Goal: Communication & Community: Answer question/provide support

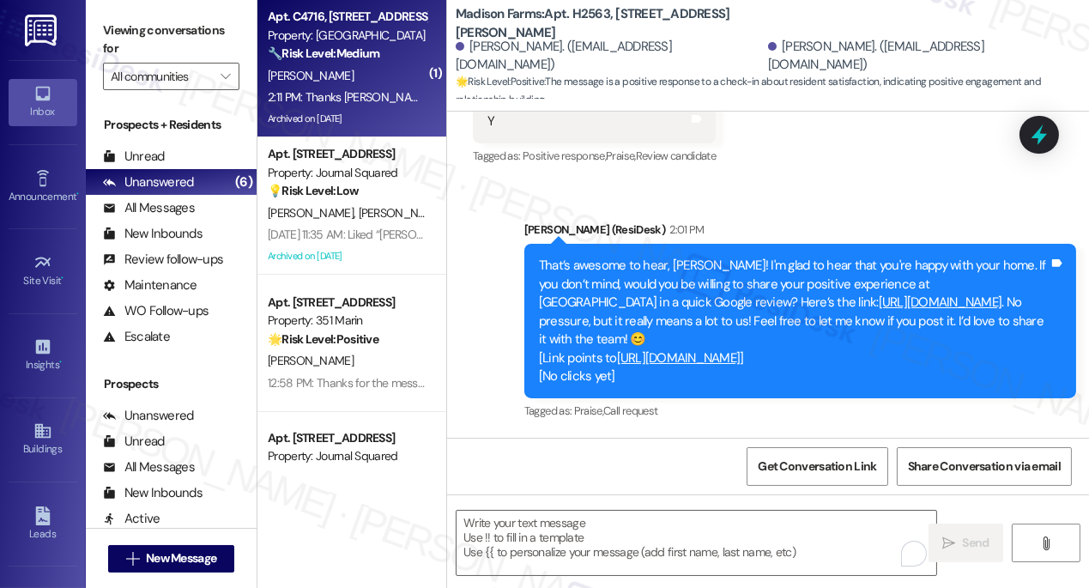
click at [357, 93] on div "2:11 PM: Thanks [PERSON_NAME] .. . . [PERSON_NAME] came by this morning and rep…" at bounding box center [794, 96] width 1053 height 15
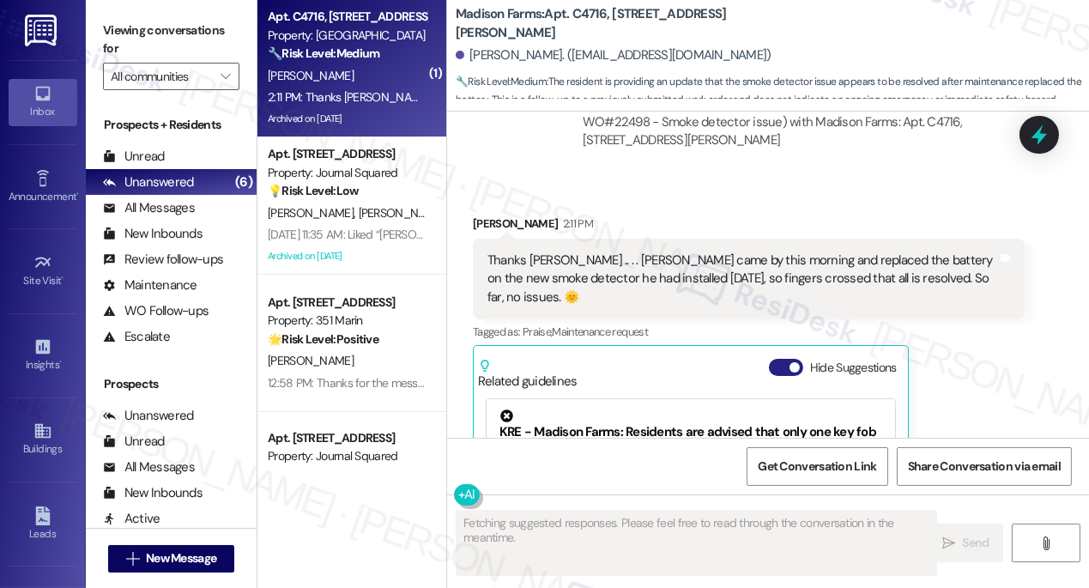
scroll to position [10161, 0]
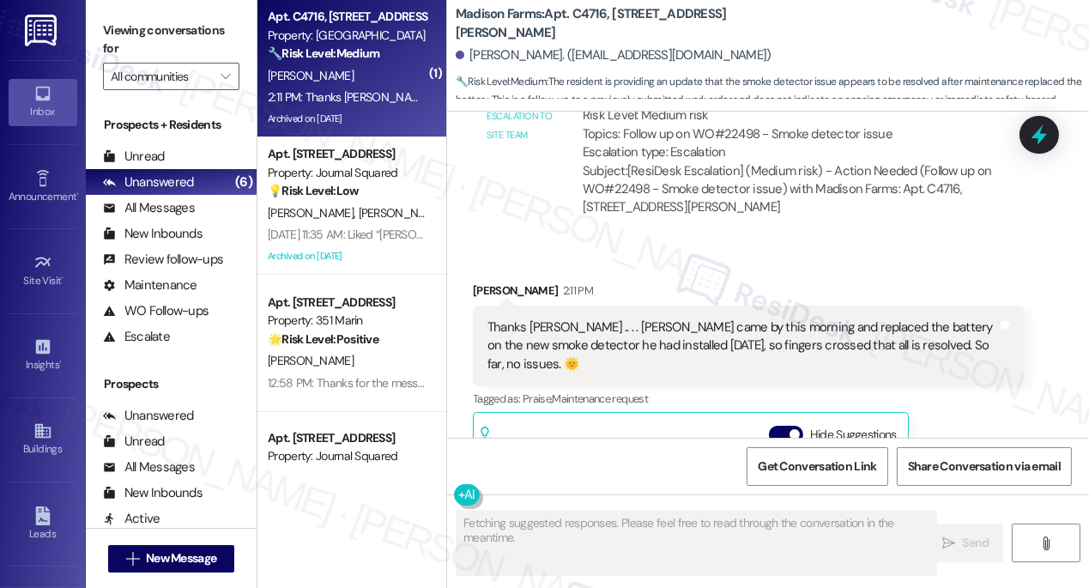
click at [588, 318] on div "Thanks [PERSON_NAME] .. . . [PERSON_NAME] came by this morning and replaced the…" at bounding box center [743, 345] width 510 height 55
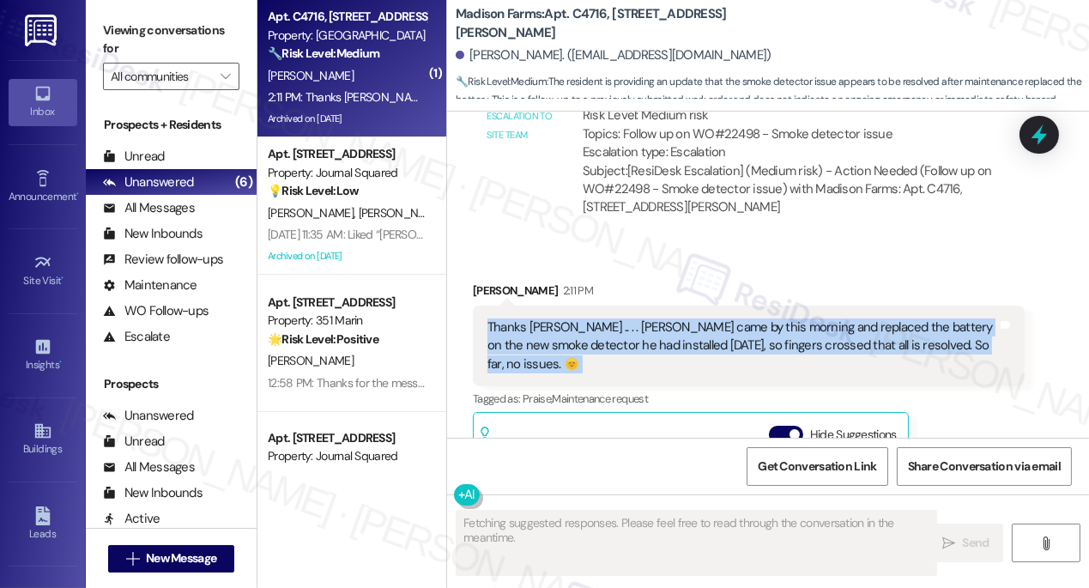
click at [588, 318] on div "Thanks [PERSON_NAME] .. . . [PERSON_NAME] came by this morning and replaced the…" at bounding box center [743, 345] width 510 height 55
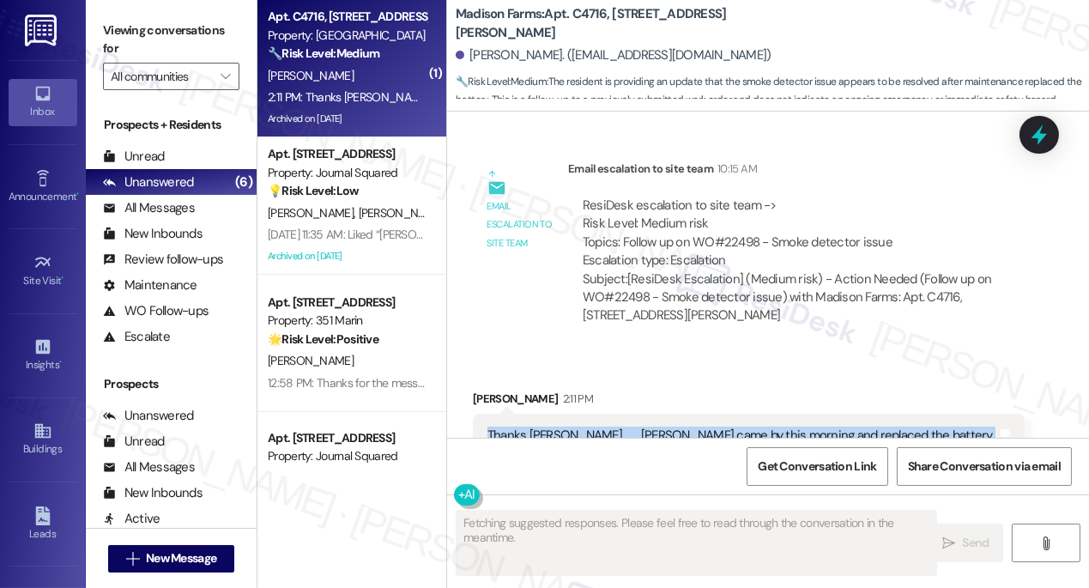
scroll to position [9927, 0]
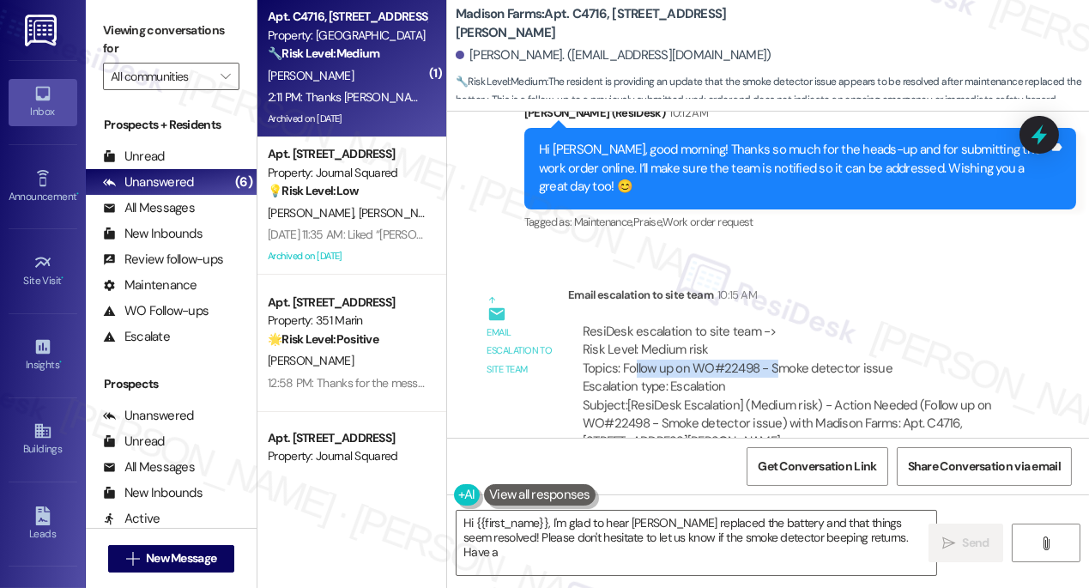
drag, startPoint x: 632, startPoint y: 252, endPoint x: 849, endPoint y: 253, distance: 217.2
click at [847, 323] on div "ResiDesk escalation to site team -> Risk Level: Medium risk Topics: Follow up o…" at bounding box center [796, 360] width 427 height 74
click at [849, 323] on div "ResiDesk escalation to site team -> Risk Level: Medium risk Topics: Follow up o…" at bounding box center [796, 360] width 427 height 74
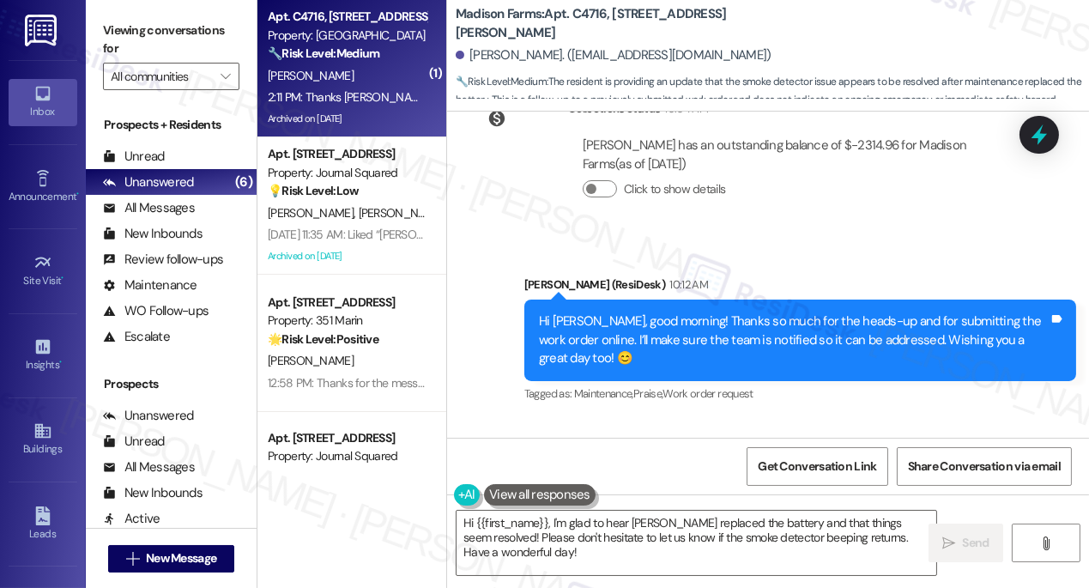
scroll to position [9694, 0]
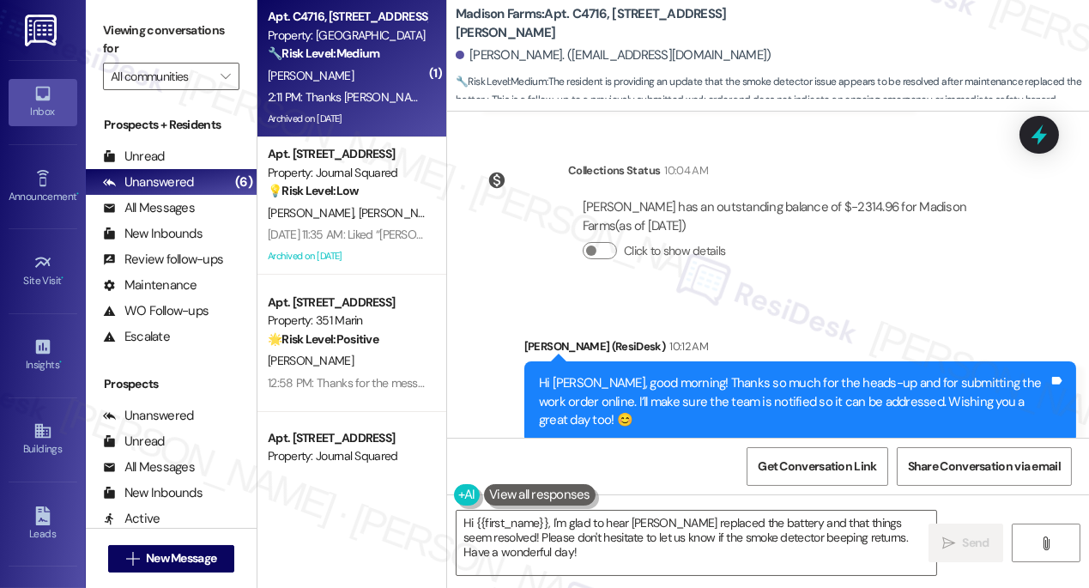
click at [641, 374] on div "Hi [PERSON_NAME], good morning! Thanks so much for the heads-up and for submitt…" at bounding box center [794, 401] width 510 height 55
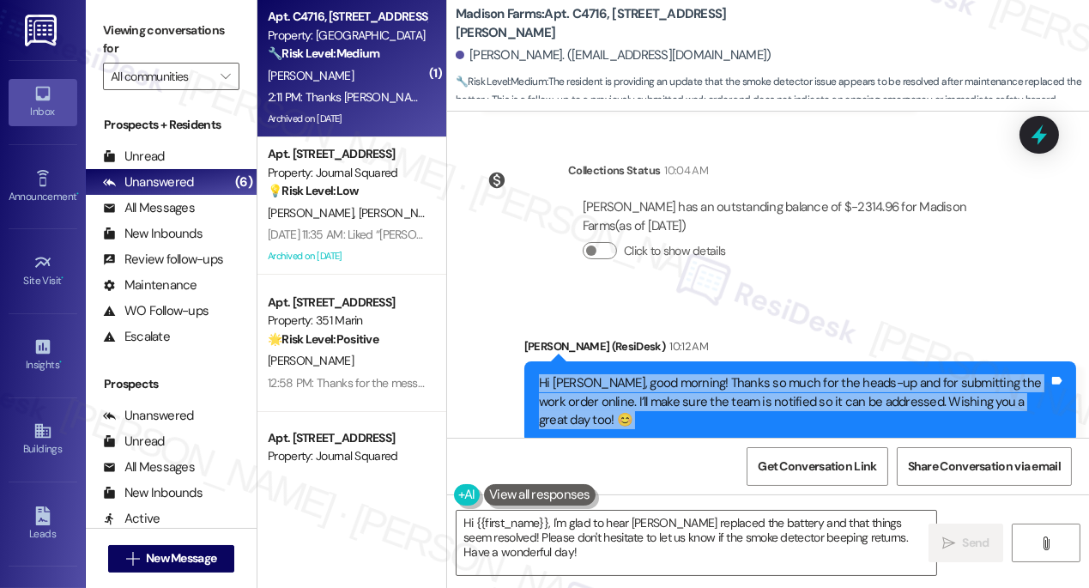
click at [641, 374] on div "Hi [PERSON_NAME], good morning! Thanks so much for the heads-up and for submitt…" at bounding box center [794, 401] width 510 height 55
click at [713, 374] on div "Hi [PERSON_NAME], good morning! Thanks so much for the heads-up and for submitt…" at bounding box center [794, 401] width 510 height 55
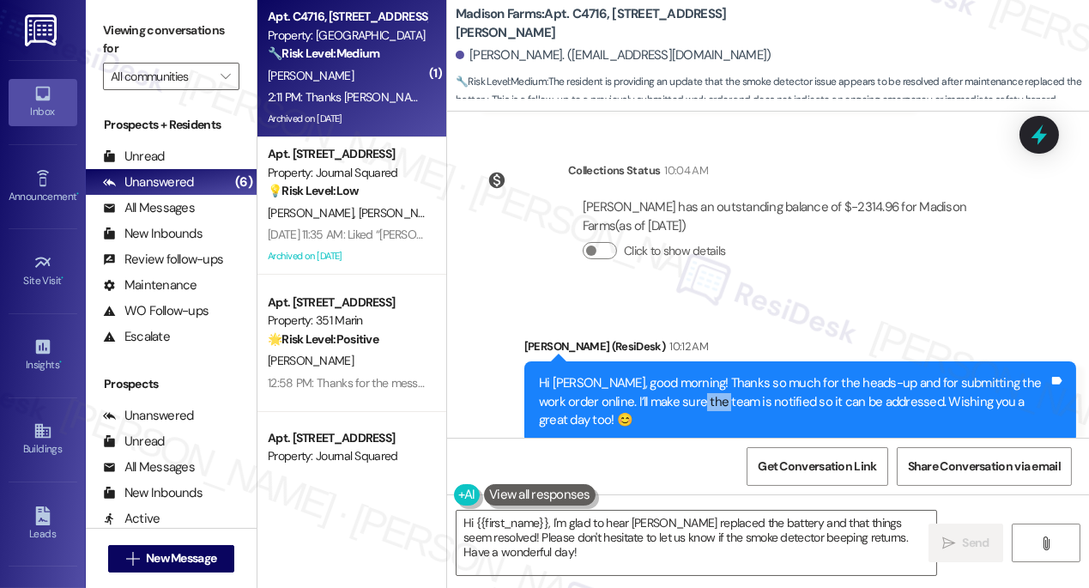
click at [713, 374] on div "Hi [PERSON_NAME], good morning! Thanks so much for the heads-up and for submitt…" at bounding box center [794, 401] width 510 height 55
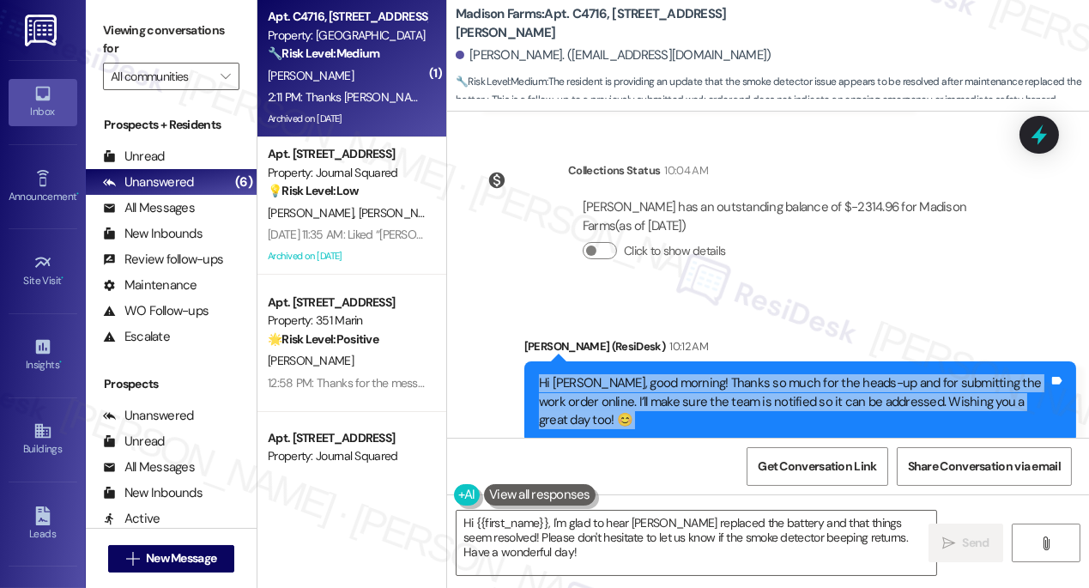
click at [713, 374] on div "Hi [PERSON_NAME], good morning! Thanks so much for the heads-up and for submitt…" at bounding box center [794, 401] width 510 height 55
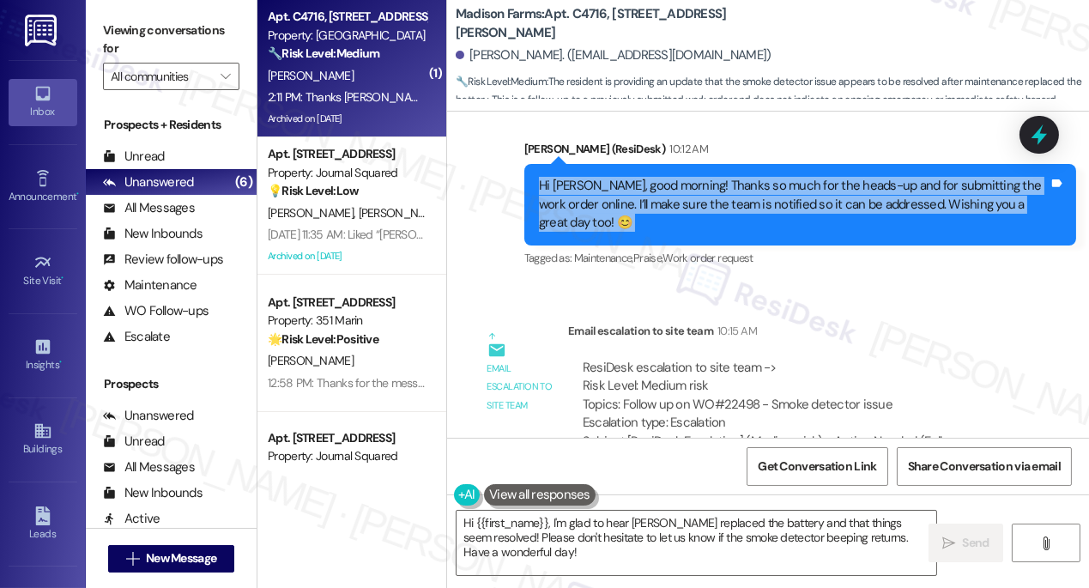
scroll to position [9927, 0]
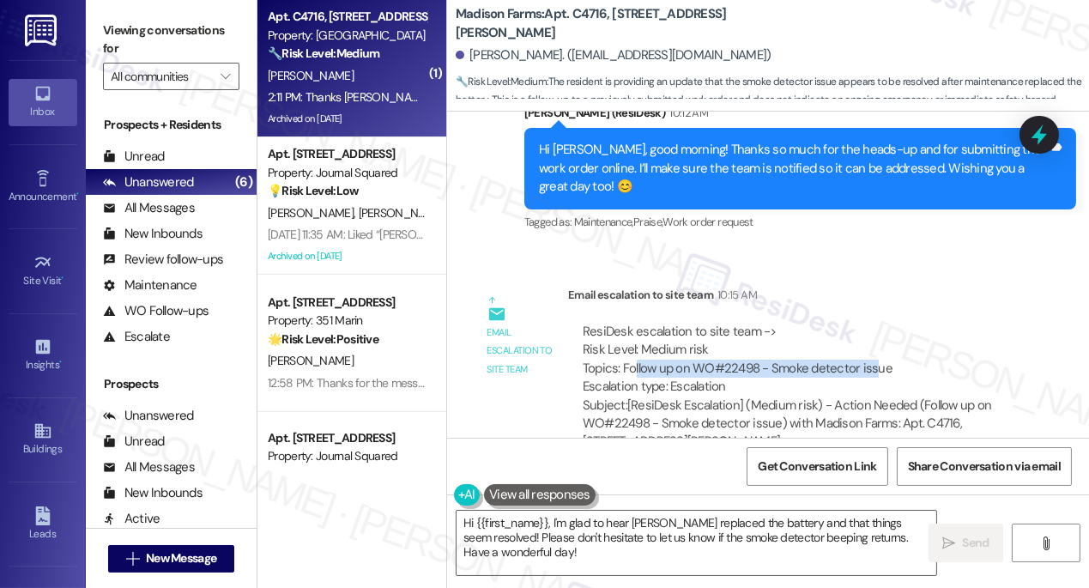
drag, startPoint x: 634, startPoint y: 247, endPoint x: 908, endPoint y: 249, distance: 273.8
click at [908, 323] on div "ResiDesk escalation to site team -> Risk Level: Medium risk Topics: Follow up o…" at bounding box center [796, 360] width 427 height 74
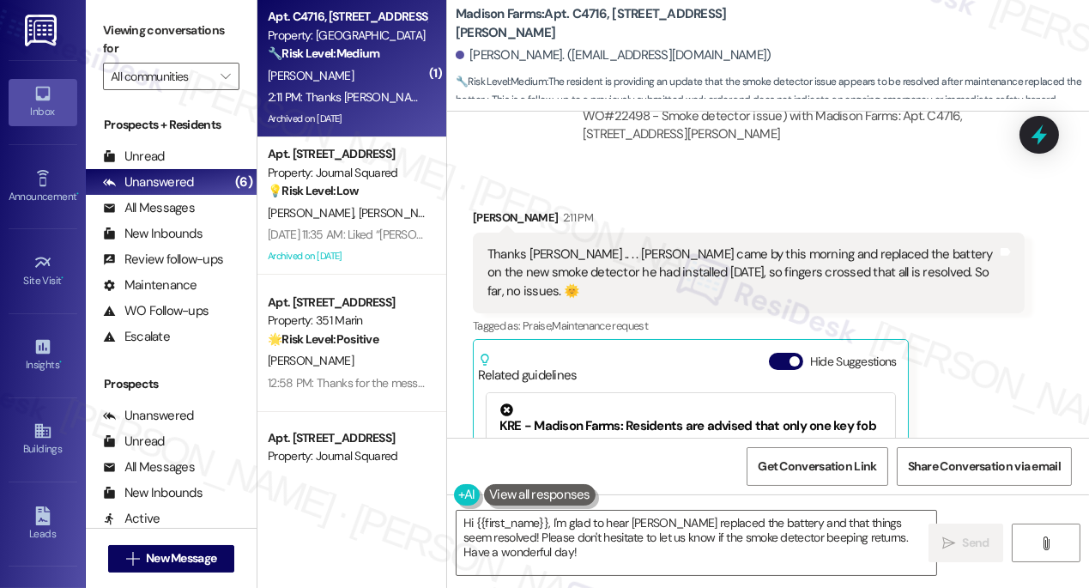
scroll to position [10161, 0]
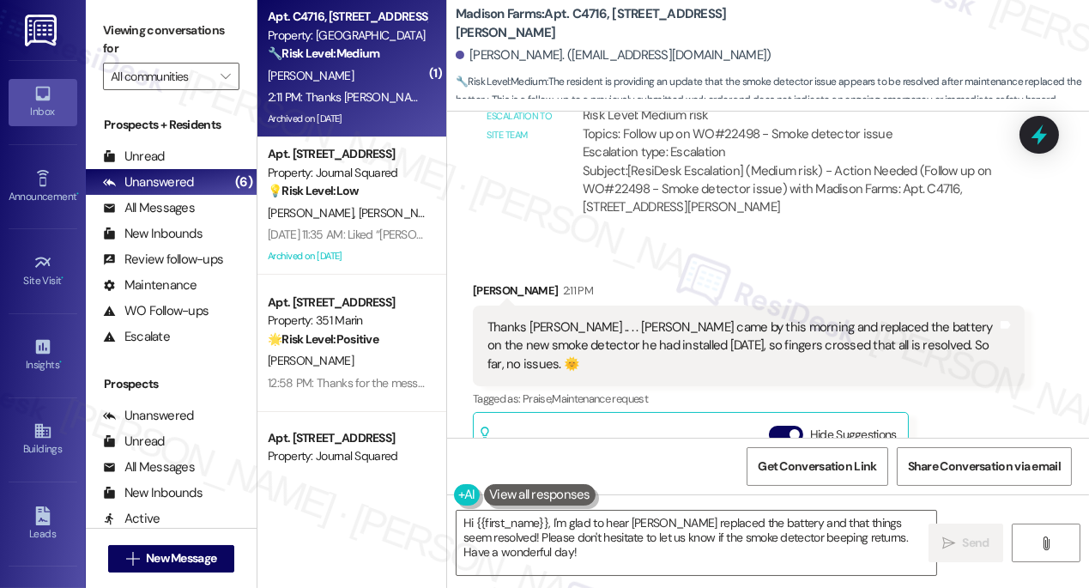
click at [561, 318] on div "Thanks [PERSON_NAME] .. . . [PERSON_NAME] came by this morning and replaced the…" at bounding box center [743, 345] width 510 height 55
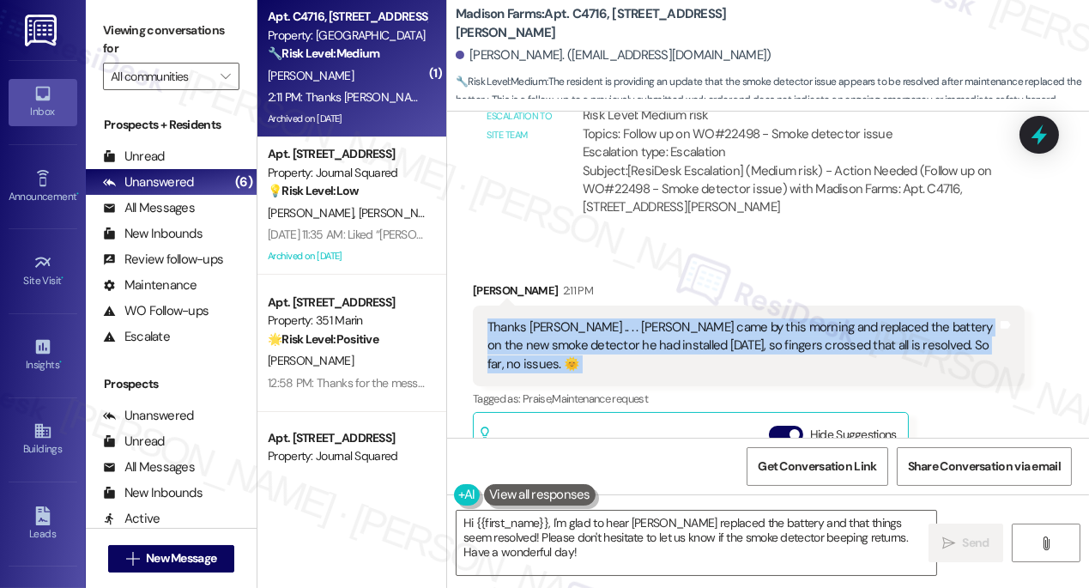
click at [561, 318] on div "Thanks [PERSON_NAME] .. . . [PERSON_NAME] came by this morning and replaced the…" at bounding box center [743, 345] width 510 height 55
click at [678, 306] on div "Thanks [PERSON_NAME] .. . . [PERSON_NAME] came by this morning and replaced the…" at bounding box center [749, 346] width 552 height 81
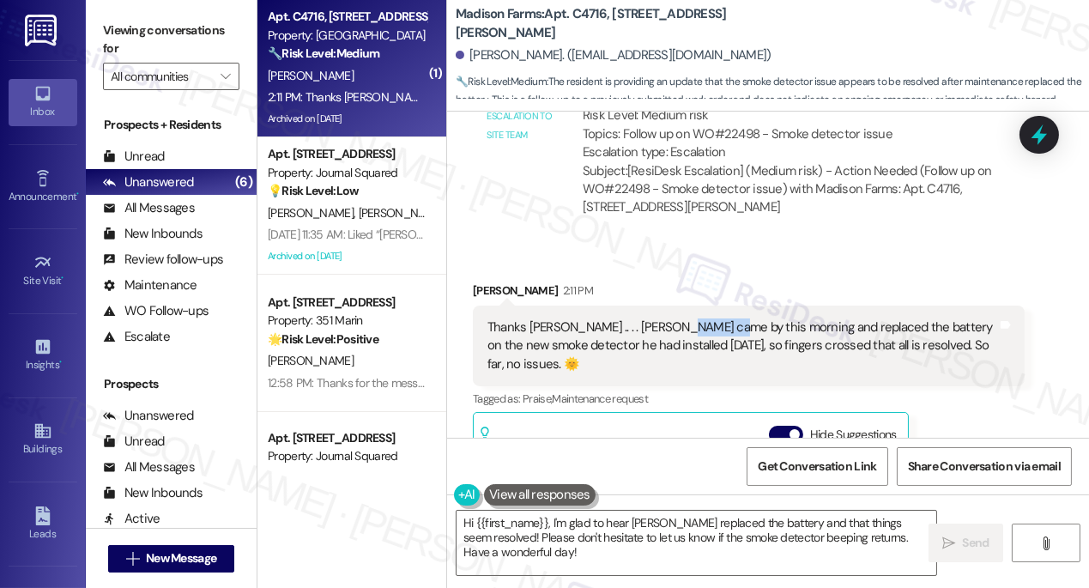
click at [678, 306] on div "Thanks [PERSON_NAME] .. . . [PERSON_NAME] came by this morning and replaced the…" at bounding box center [749, 346] width 552 height 81
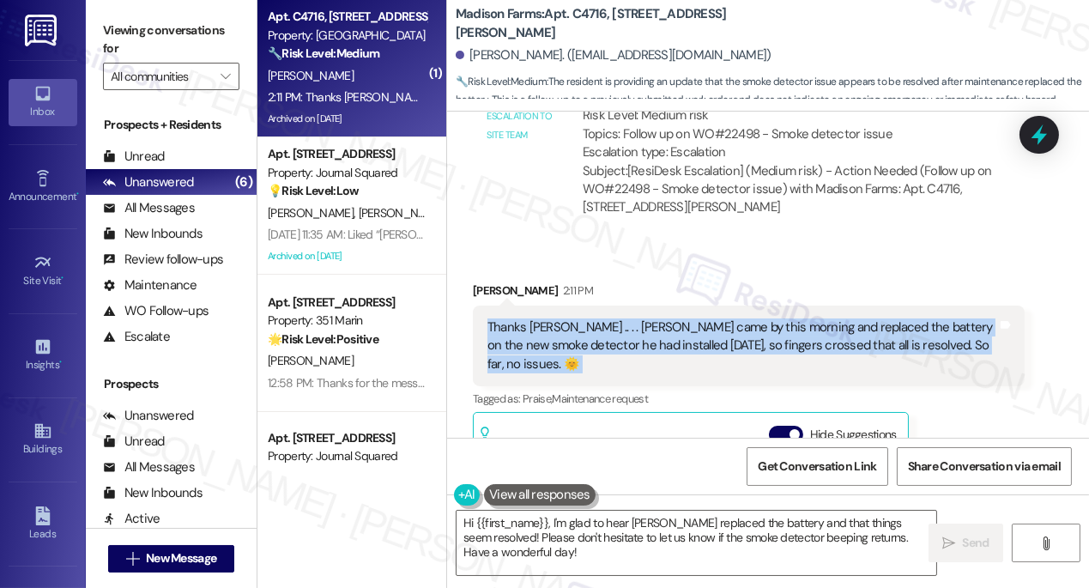
click at [678, 306] on div "Thanks [PERSON_NAME] .. . . [PERSON_NAME] came by this morning and replaced the…" at bounding box center [749, 346] width 552 height 81
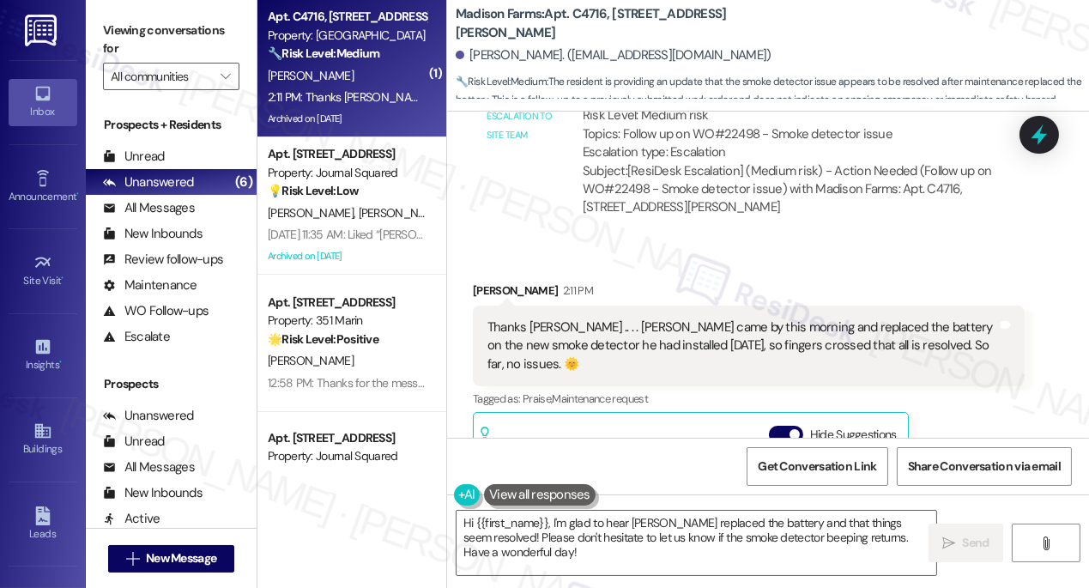
click at [124, 45] on label "Viewing conversations for" at bounding box center [171, 39] width 136 height 45
click at [168, 29] on label "Viewing conversations for" at bounding box center [171, 39] width 136 height 45
click at [653, 521] on textarea "Hi {{first_name}}, I'm glad to hear [PERSON_NAME] replaced the battery and that…" at bounding box center [697, 543] width 480 height 64
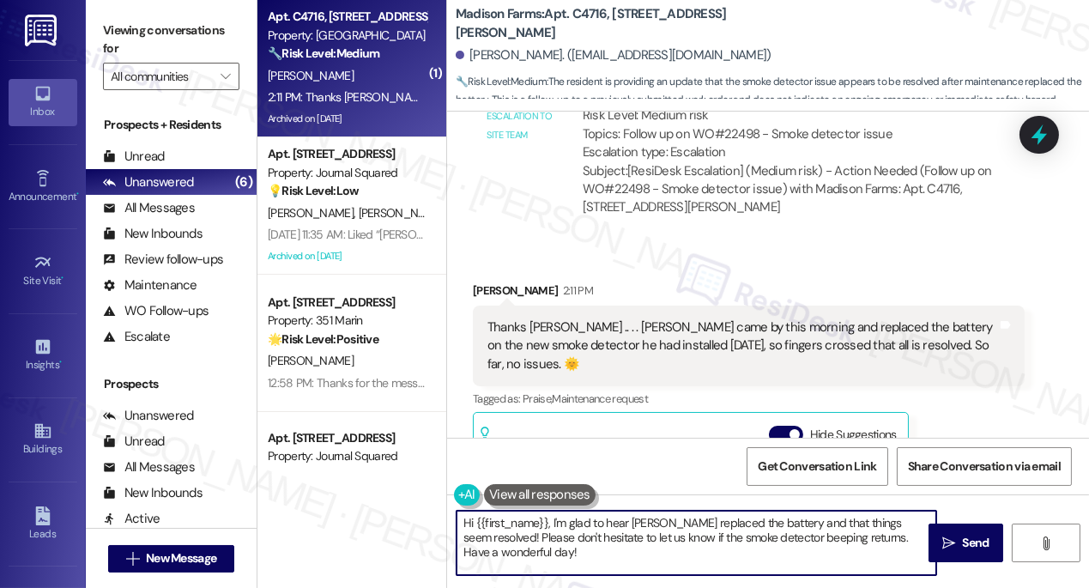
click at [653, 521] on textarea "Hi {{first_name}}, I'm glad to hear [PERSON_NAME] replaced the battery and that…" at bounding box center [697, 543] width 480 height 64
paste textarea "That’s great to hear, {{first_name}}! I’m glad [PERSON_NAME] was able to come b…"
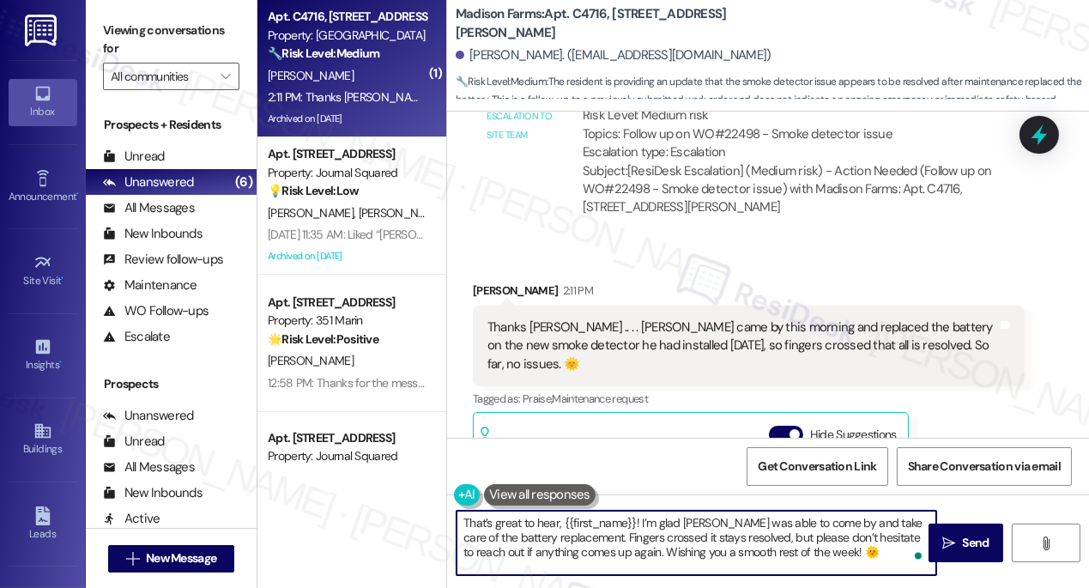
click at [482, 269] on div "Received via SMS [PERSON_NAME] 2:11 PM Thanks [PERSON_NAME] .. . . [PERSON_NAME…" at bounding box center [749, 490] width 578 height 442
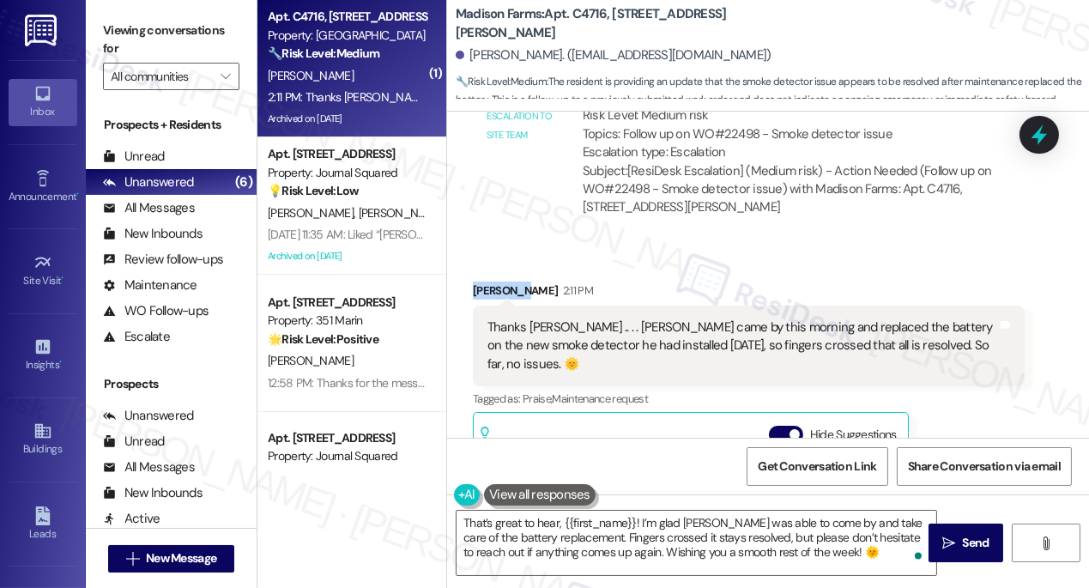
click at [482, 269] on div "Received via SMS [PERSON_NAME] 2:11 PM Thanks [PERSON_NAME] .. . . [PERSON_NAME…" at bounding box center [749, 490] width 578 height 442
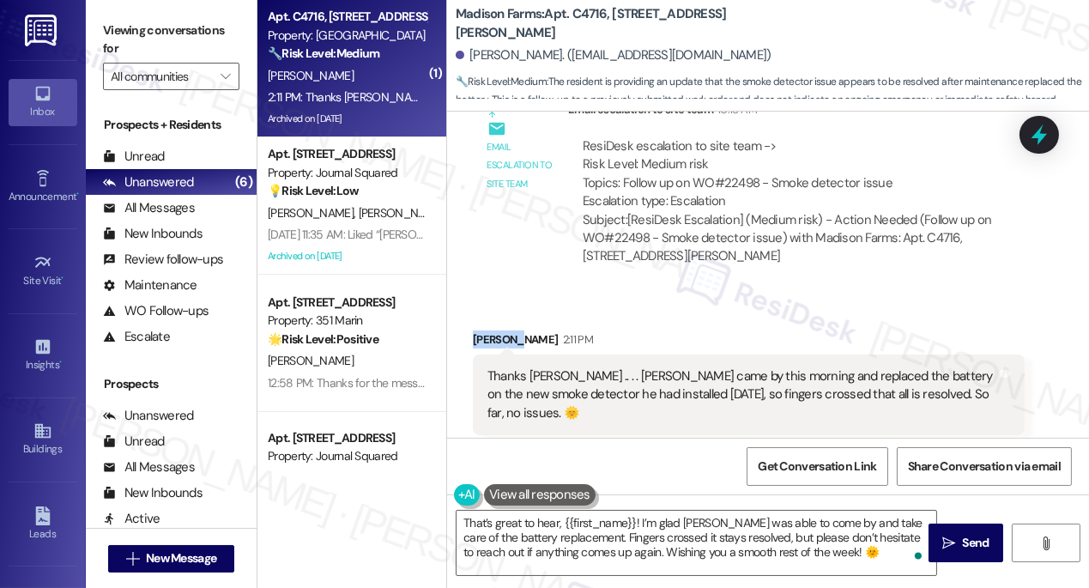
scroll to position [10239, 0]
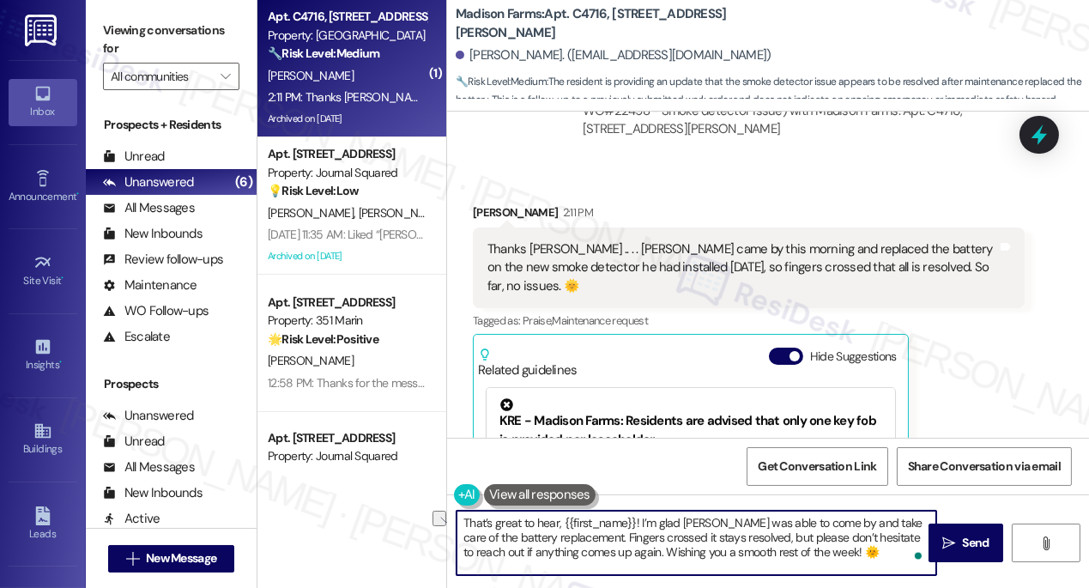
drag, startPoint x: 570, startPoint y: 536, endPoint x: 733, endPoint y: 533, distance: 163.1
click at [733, 533] on textarea "That’s great to hear, {{first_name}}! I’m glad [PERSON_NAME] was able to come b…" at bounding box center [697, 543] width 480 height 64
click at [689, 538] on textarea "That’s great to hear, {{first_name}}! I’m glad [PERSON_NAME] was able to come b…" at bounding box center [697, 543] width 480 height 64
drag, startPoint x: 568, startPoint y: 537, endPoint x: 760, endPoint y: 536, distance: 191.4
click at [760, 536] on textarea "That’s great to hear, {{first_name}}! I’m glad [PERSON_NAME] was able to come b…" at bounding box center [697, 543] width 480 height 64
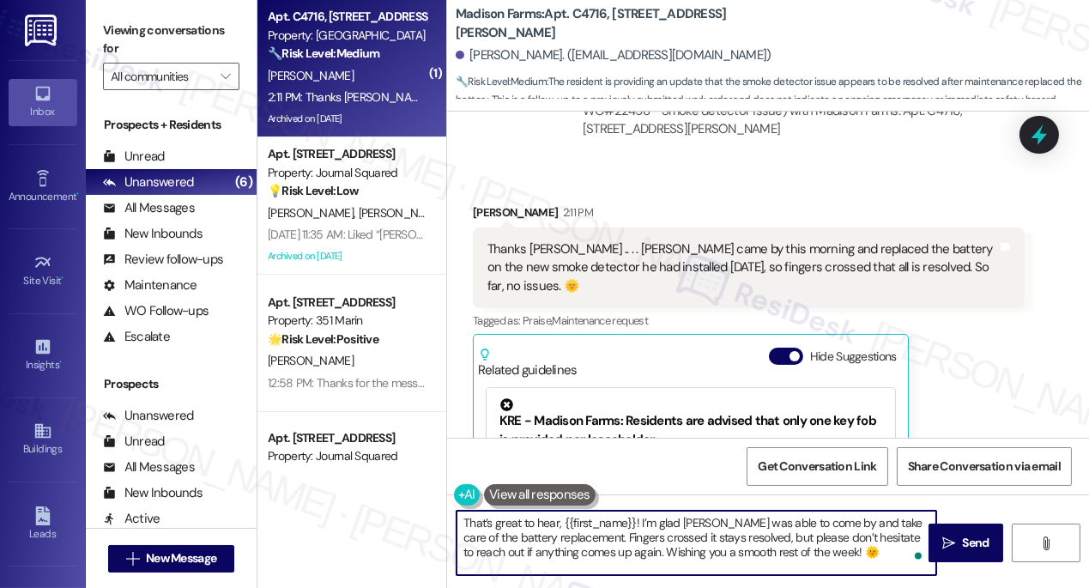
click at [574, 535] on textarea "That’s great to hear, {{first_name}}! I’m glad [PERSON_NAME] was able to come b…" at bounding box center [697, 543] width 480 height 64
drag, startPoint x: 572, startPoint y: 535, endPoint x: 761, endPoint y: 535, distance: 189.7
click at [761, 535] on textarea "That’s great to hear, {{first_name}}! I’m glad [PERSON_NAME] was able to come b…" at bounding box center [697, 543] width 480 height 64
click at [735, 555] on textarea "That’s great to hear, {{first_name}}! I’m glad [PERSON_NAME] was able to come b…" at bounding box center [697, 543] width 480 height 64
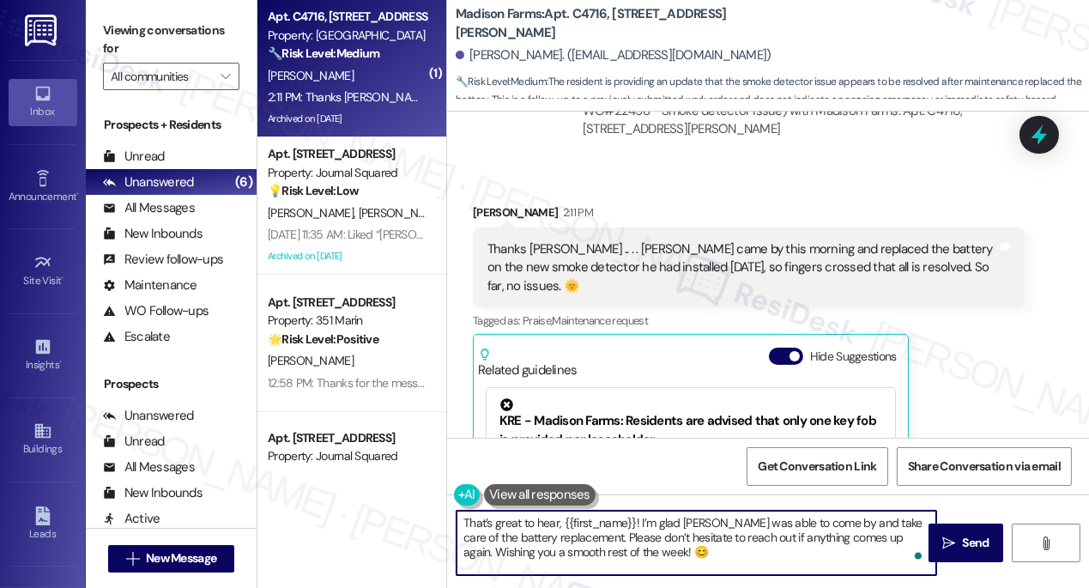
drag, startPoint x: 684, startPoint y: 556, endPoint x: 695, endPoint y: 555, distance: 11.2
click at [684, 556] on textarea "That’s great to hear, {{first_name}}! I’m glad [PERSON_NAME] was able to come b…" at bounding box center [697, 543] width 480 height 64
type textarea "That’s great to hear, {{first_name}}! I’m glad [PERSON_NAME] was able to come b…"
click at [940, 547] on span " Send" at bounding box center [966, 543] width 54 height 18
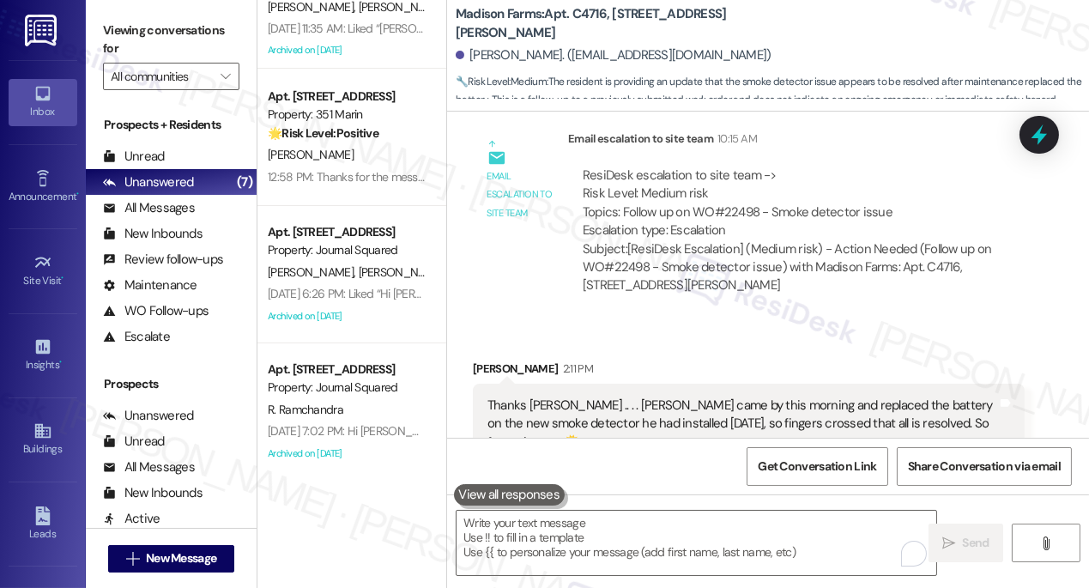
scroll to position [0, 0]
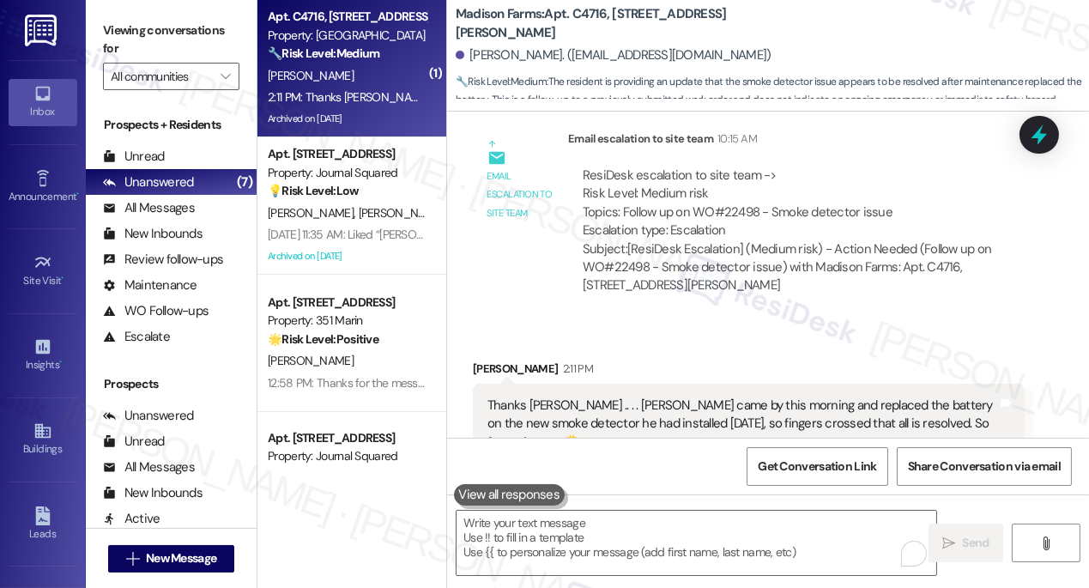
click at [400, 91] on div "2:11 PM: Thanks [PERSON_NAME] .. . . [PERSON_NAME] came by this morning and rep…" at bounding box center [794, 96] width 1053 height 15
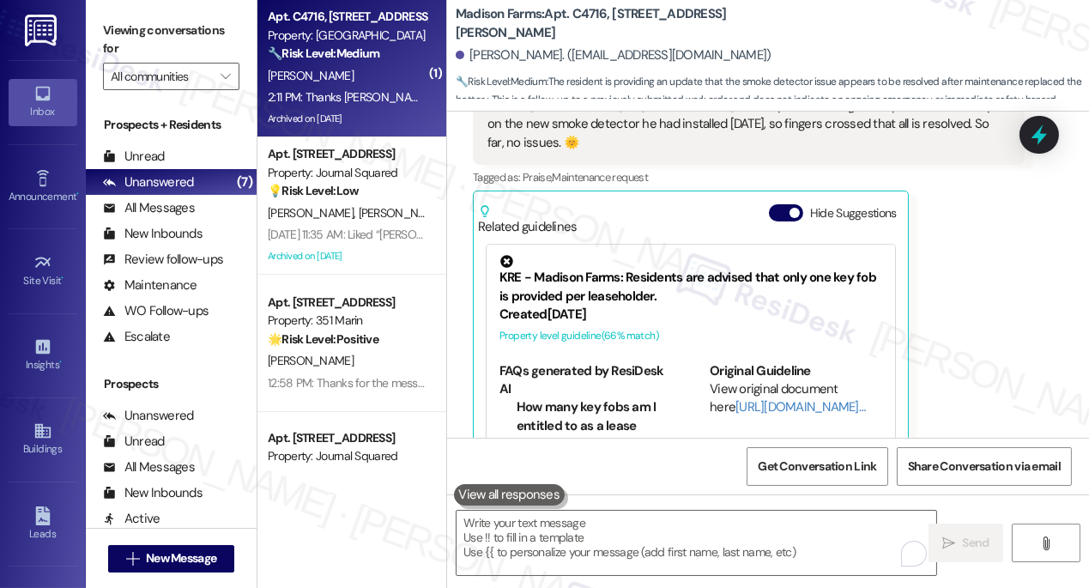
scroll to position [10475, 0]
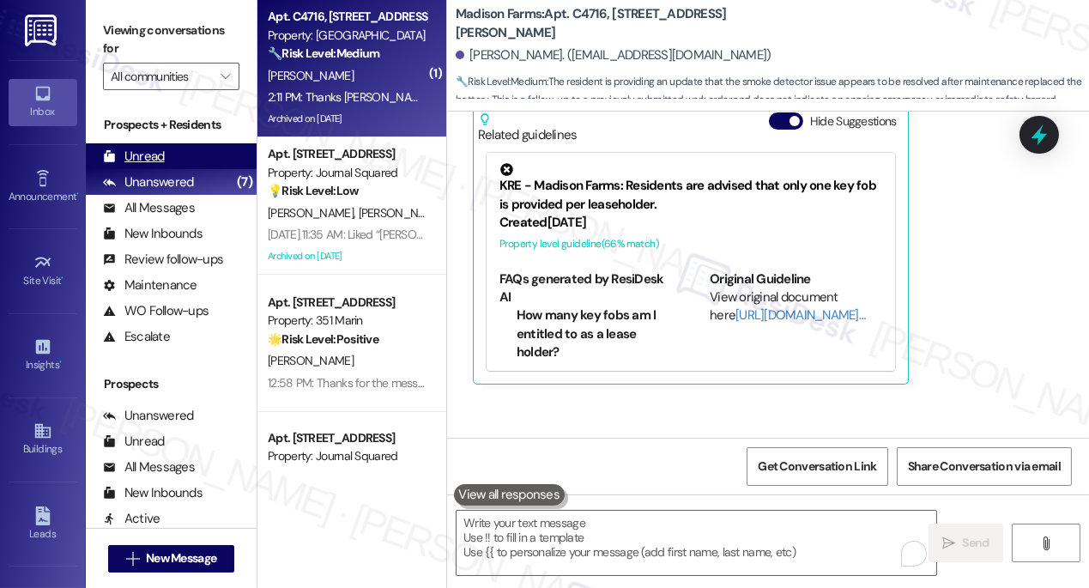
click at [162, 154] on div "Unread" at bounding box center [134, 157] width 62 height 18
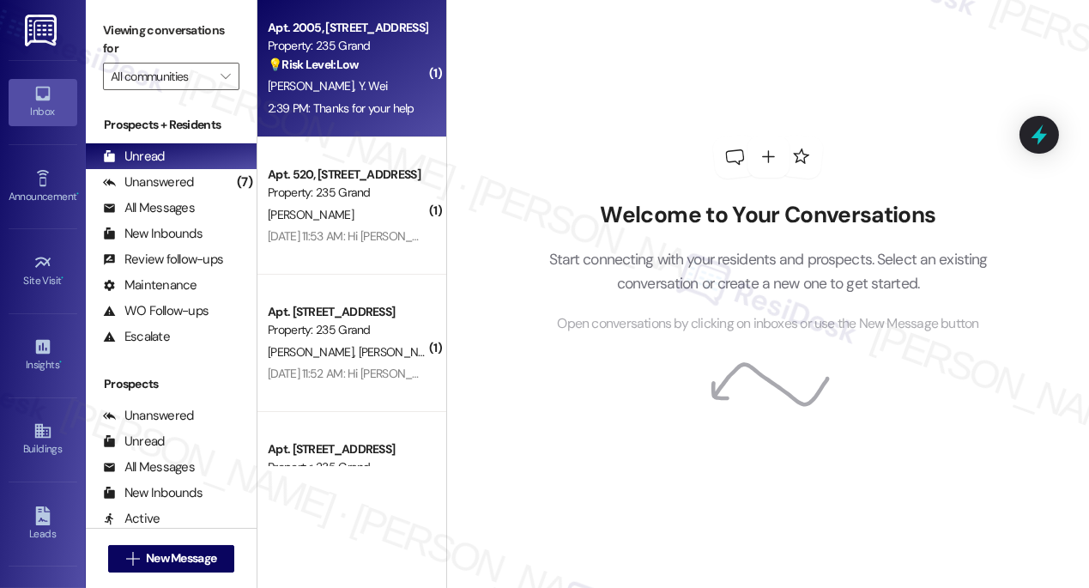
click at [378, 79] on div "[PERSON_NAME] [PERSON_NAME]" at bounding box center [347, 86] width 162 height 21
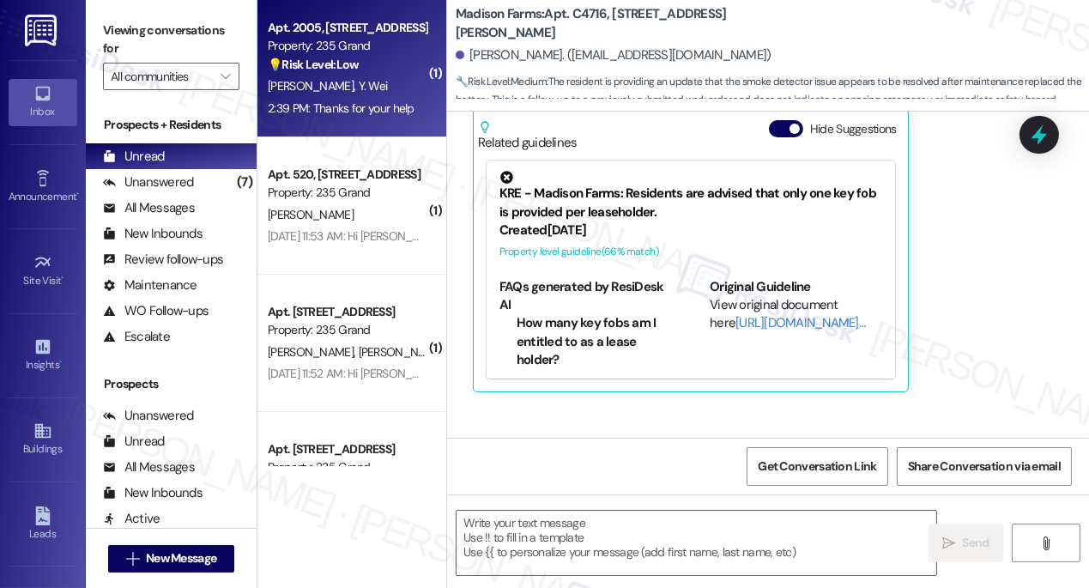
scroll to position [10330, 0]
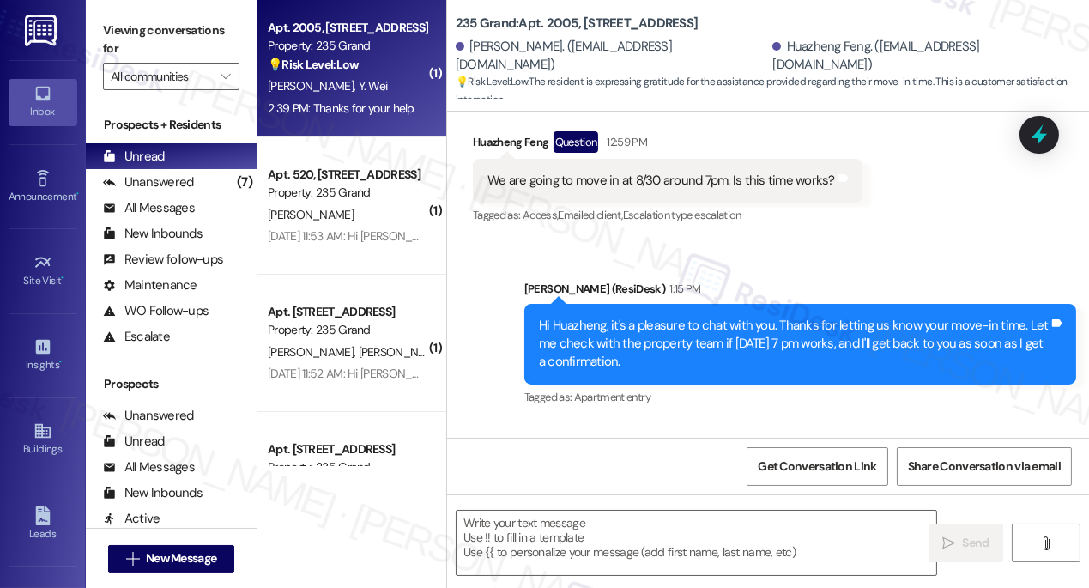
type textarea "Fetching suggested responses. Please feel free to read through the conversation…"
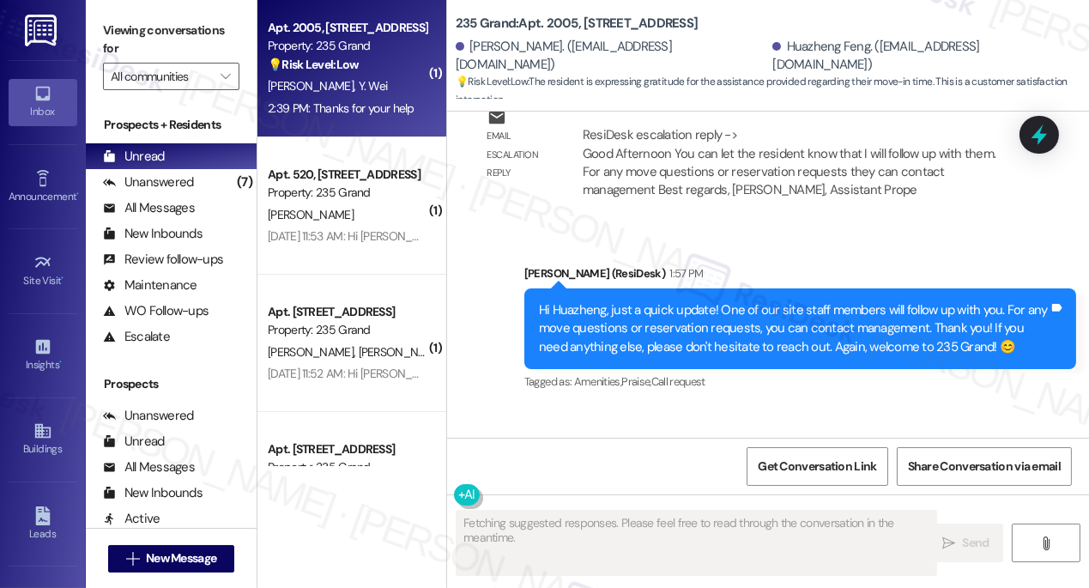
scroll to position [1032, 0]
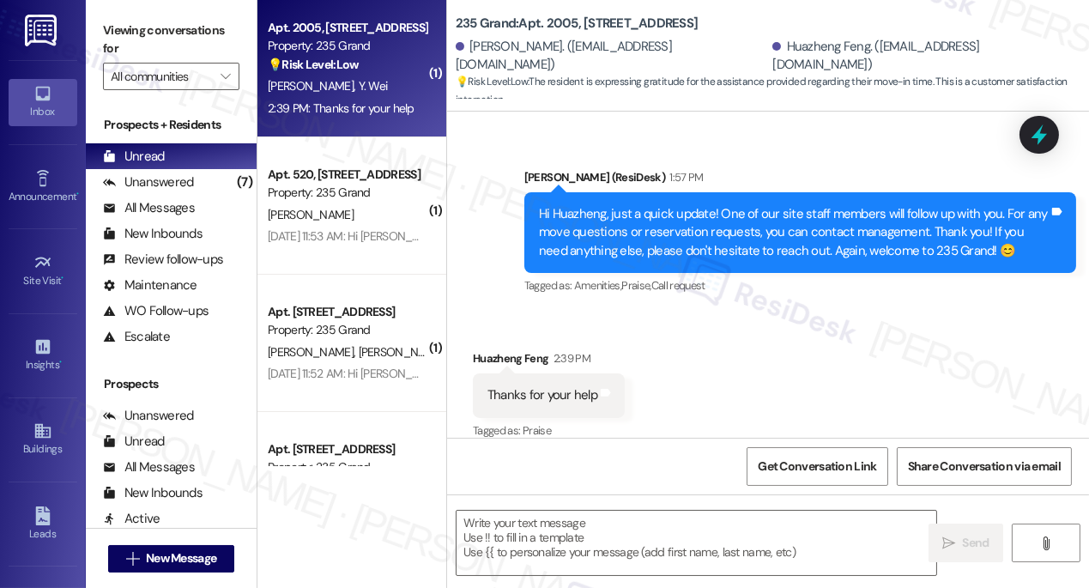
click at [741, 205] on div "Hi Huazheng, just a quick update! One of our site staff members will follow up …" at bounding box center [794, 232] width 510 height 55
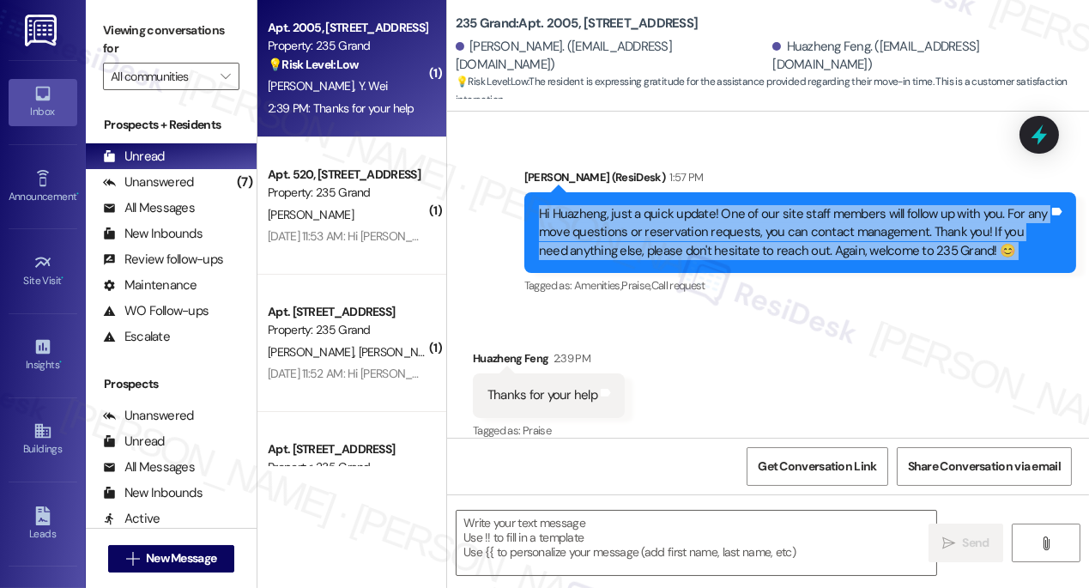
click at [741, 205] on div "Hi Huazheng, just a quick update! One of our site staff members will follow up …" at bounding box center [794, 232] width 510 height 55
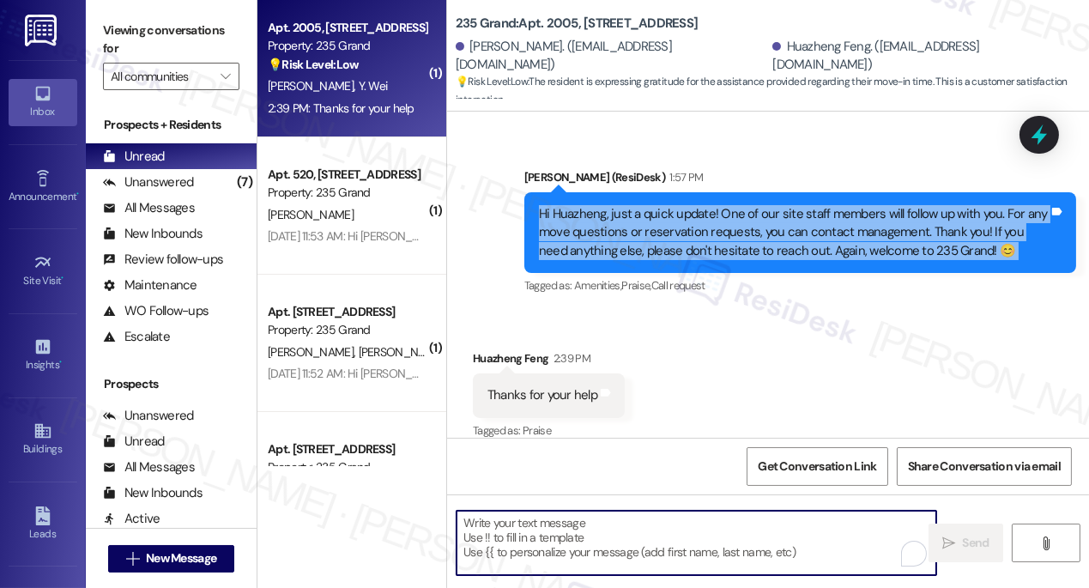
click at [610, 518] on textarea "To enrich screen reader interactions, please activate Accessibility in Grammarl…" at bounding box center [697, 543] width 480 height 64
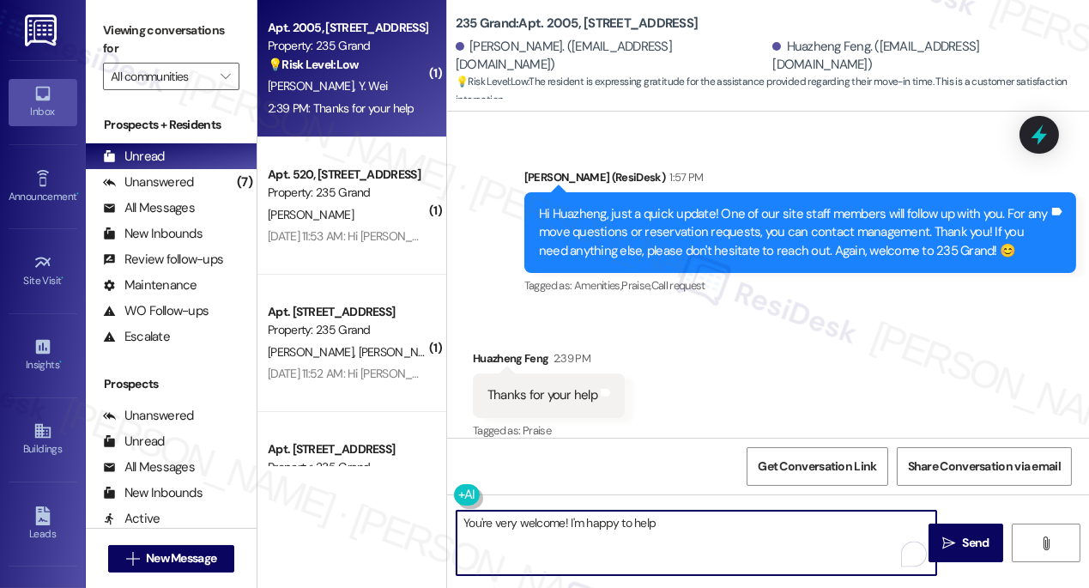
type textarea "You're very welcome! I'm happy to help!"
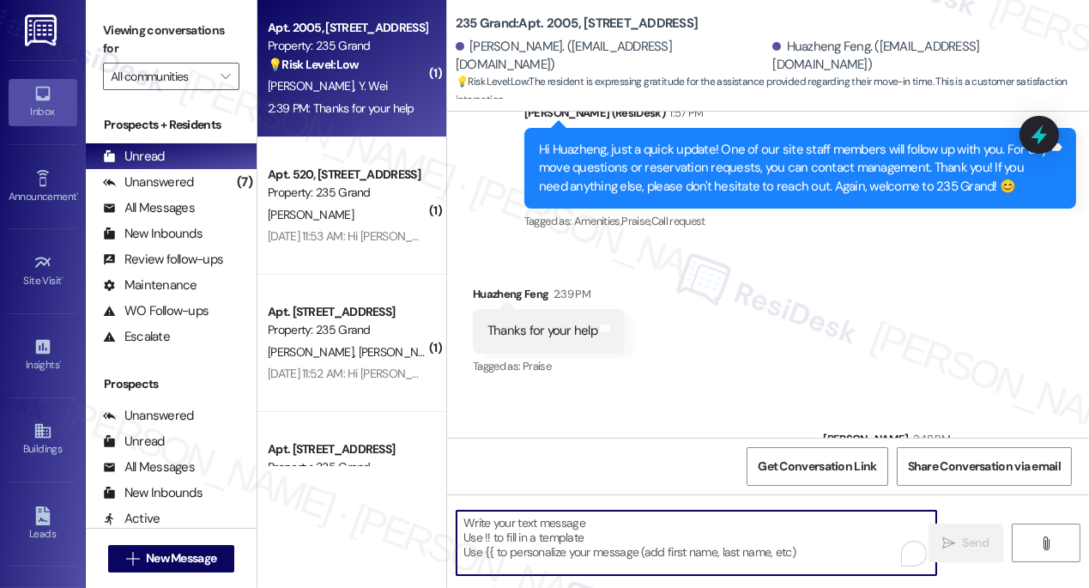
scroll to position [1151, 0]
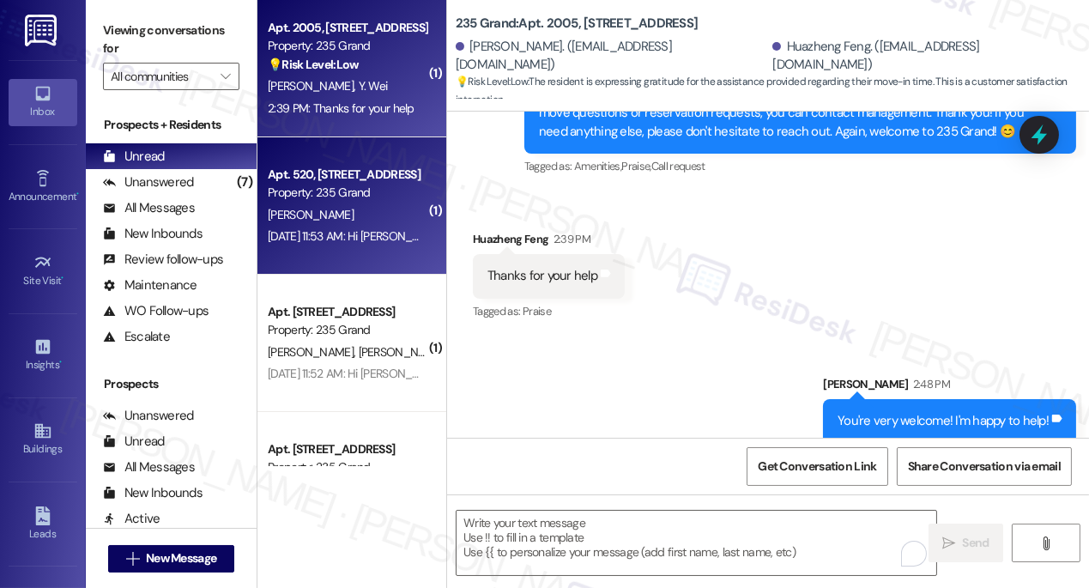
click at [343, 212] on div "[PERSON_NAME]" at bounding box center [347, 214] width 162 height 21
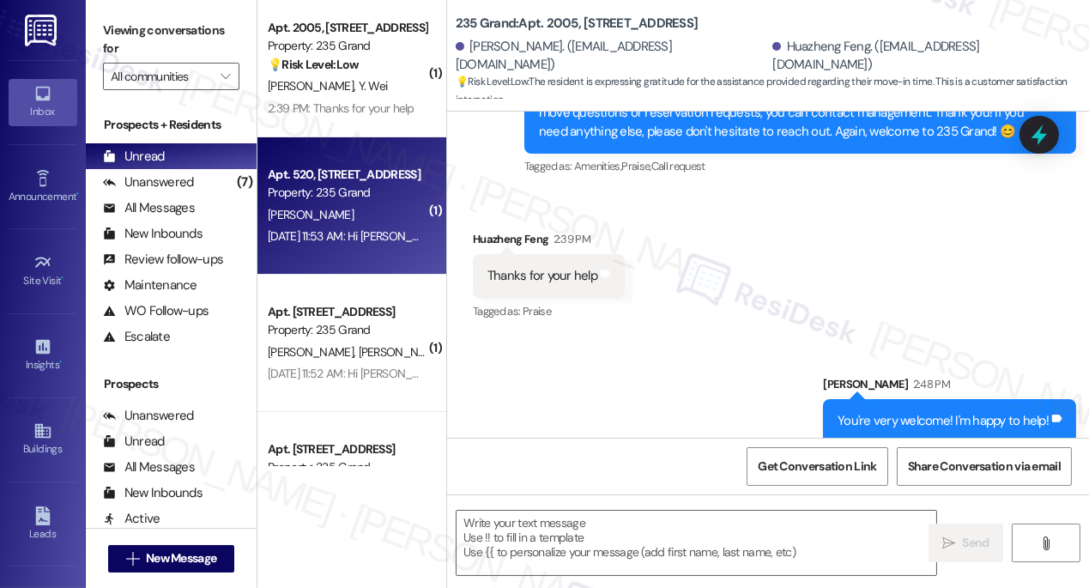
type textarea "Fetching suggested responses. Please feel free to read through the conversation…"
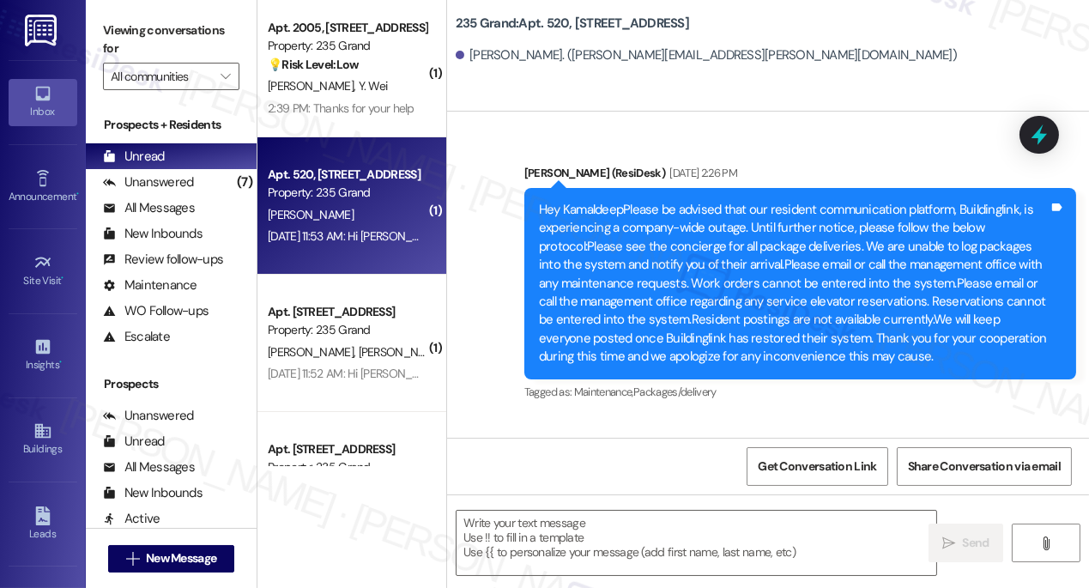
scroll to position [13051, 0]
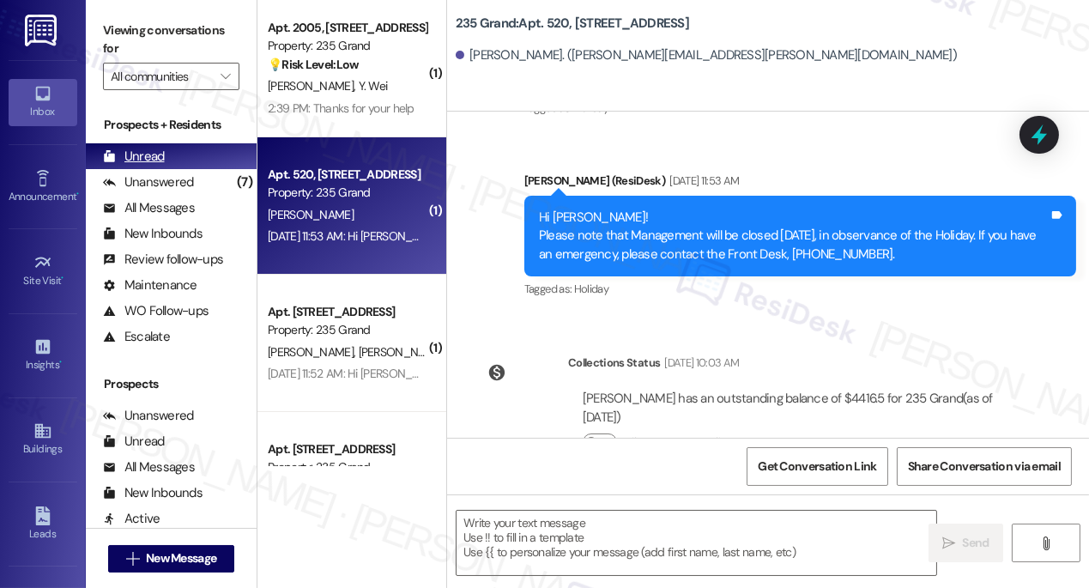
type textarea "Fetching suggested responses. Please feel free to read through the conversation…"
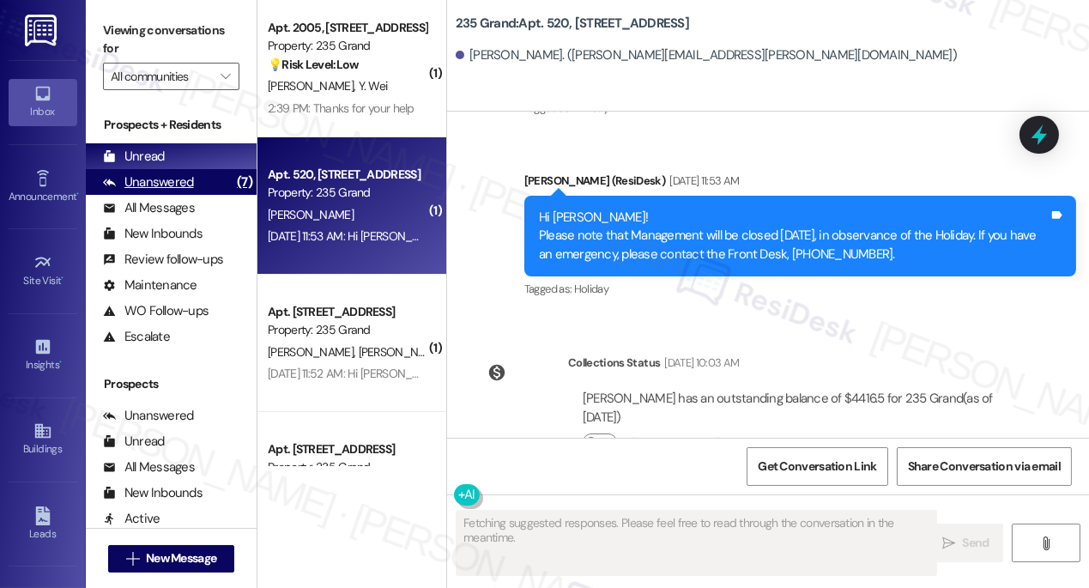
click at [214, 179] on div "Unanswered (7)" at bounding box center [171, 182] width 171 height 26
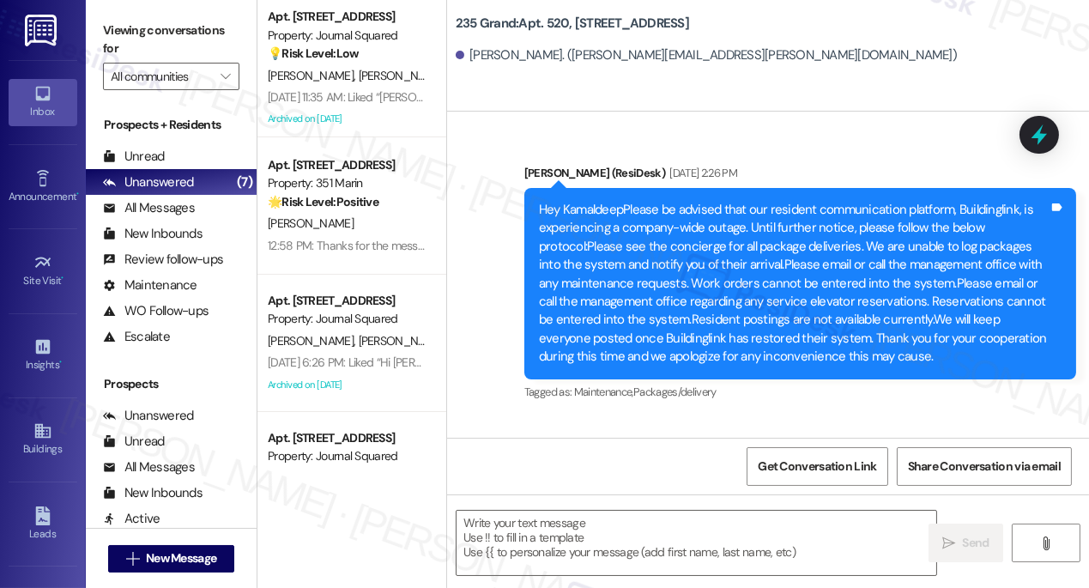
type textarea "Fetching suggested responses. Please feel free to read through the conversation…"
